Goal: Task Accomplishment & Management: Use online tool/utility

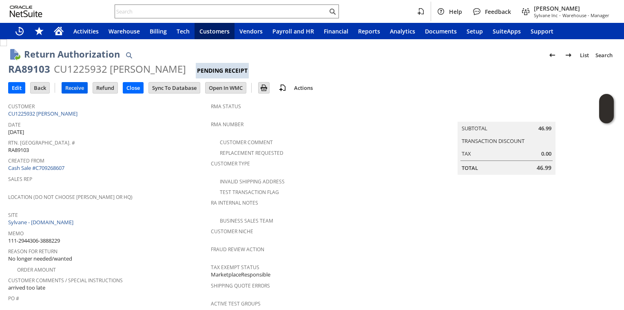
click at [75, 88] on input "Receive" at bounding box center [74, 87] width 25 height 11
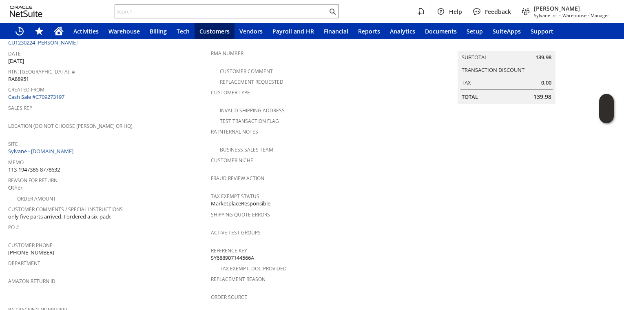
scroll to position [162, 0]
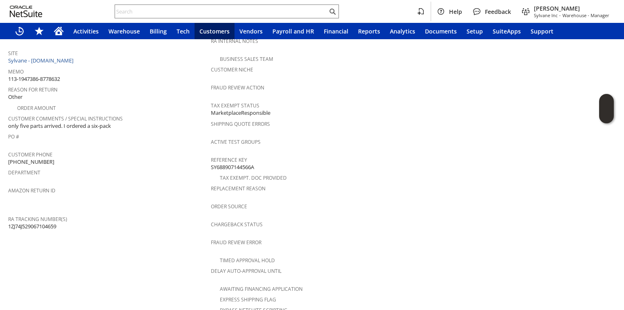
click at [169, 167] on span "Department" at bounding box center [107, 170] width 199 height 9
click at [155, 151] on div "Customer Phone (207) 835-4259 X15234" at bounding box center [107, 157] width 199 height 17
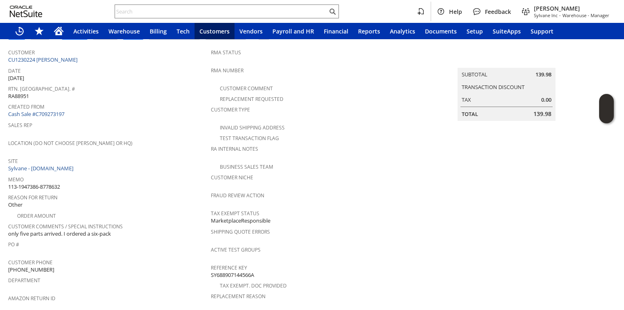
scroll to position [0, 0]
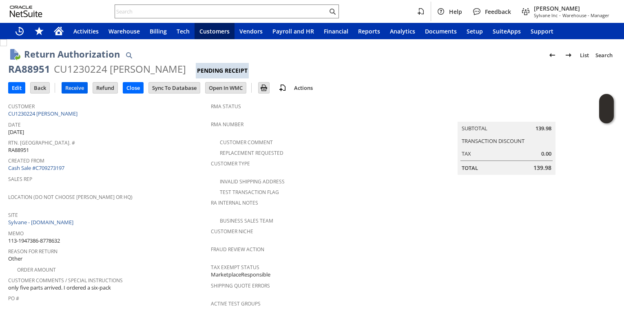
click at [77, 89] on input "Receive" at bounding box center [74, 87] width 25 height 11
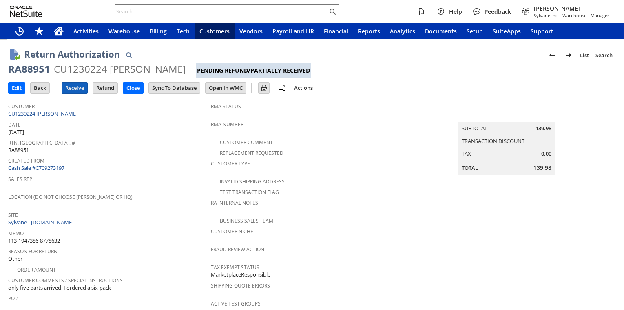
click at [70, 86] on input "Receive" at bounding box center [74, 87] width 25 height 11
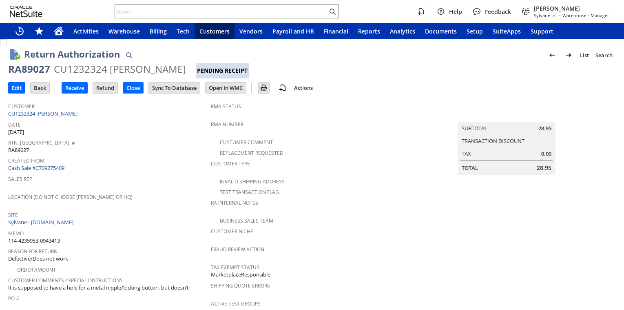
click at [138, 184] on div "Sales Rep" at bounding box center [107, 181] width 199 height 17
click at [72, 86] on input "Receive" at bounding box center [74, 87] width 25 height 11
